Goal: Task Accomplishment & Management: Use online tool/utility

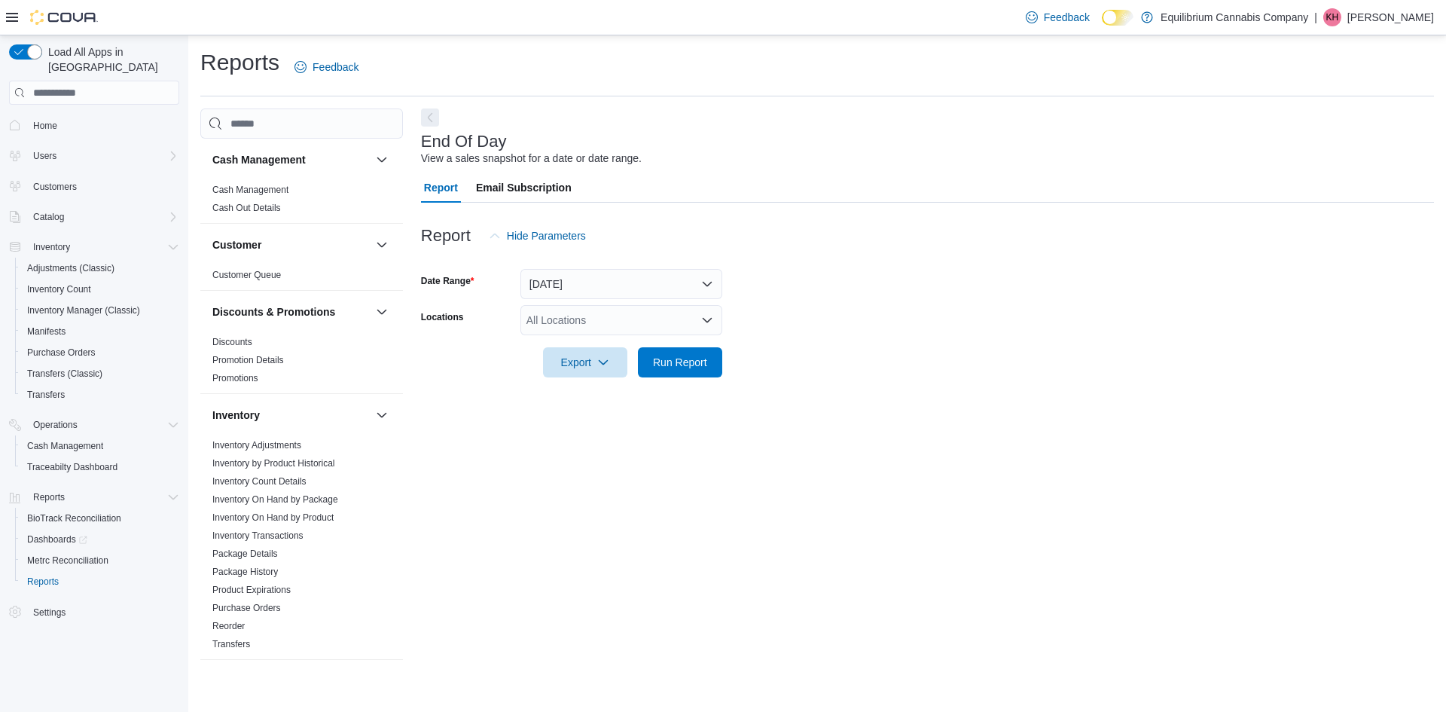
click at [705, 344] on div at bounding box center [927, 341] width 1013 height 12
click at [701, 352] on span "Run Report" at bounding box center [680, 361] width 66 height 30
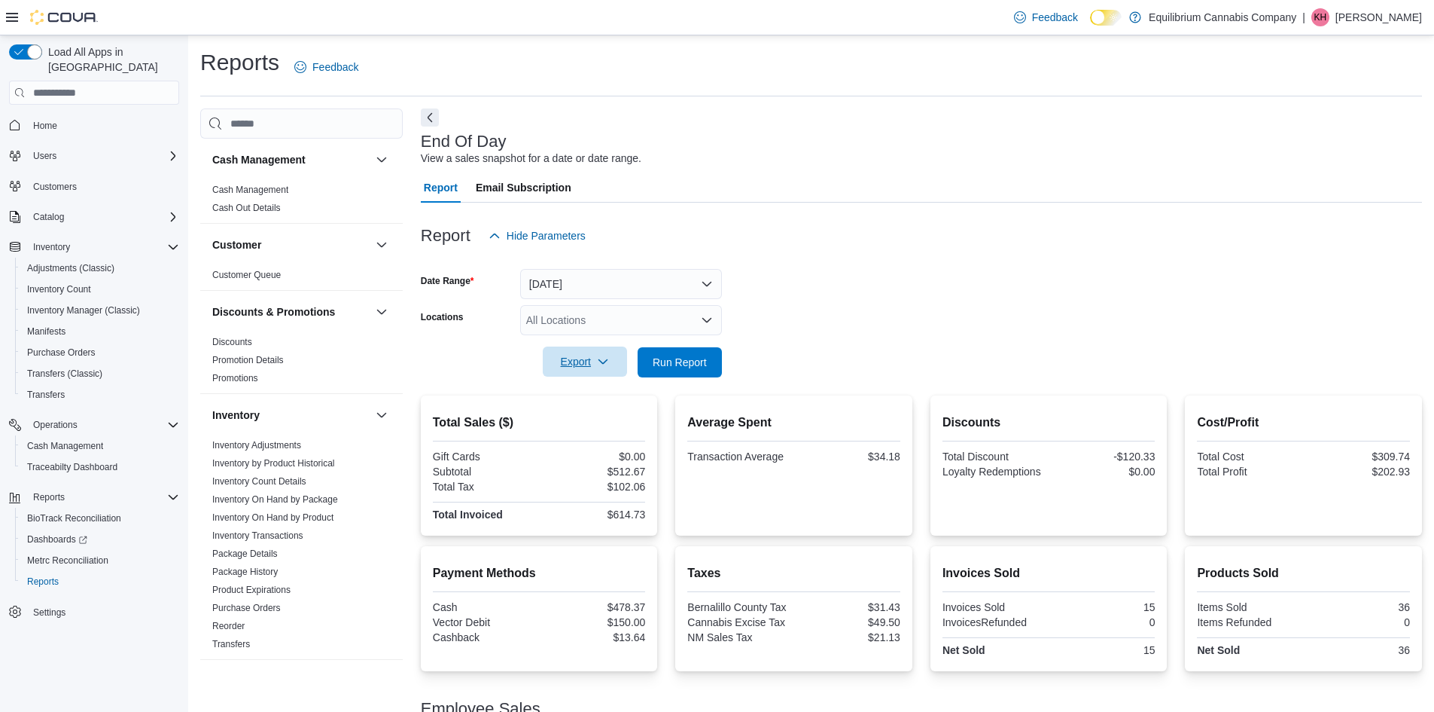
click at [581, 364] on span "Export" at bounding box center [585, 361] width 66 height 30
click at [599, 429] on button "Export to Pdf" at bounding box center [587, 422] width 86 height 30
click at [1364, 18] on p "[PERSON_NAME]" at bounding box center [1379, 17] width 87 height 18
click at [1335, 147] on span "Sign Out" at bounding box center [1325, 147] width 41 height 15
